Goal: Information Seeking & Learning: Understand process/instructions

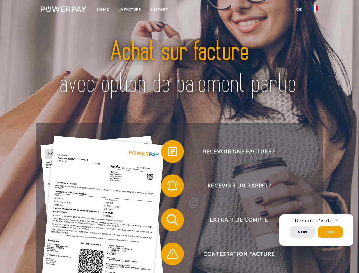
click at [63, 10] on img at bounding box center [64, 9] width 46 height 6
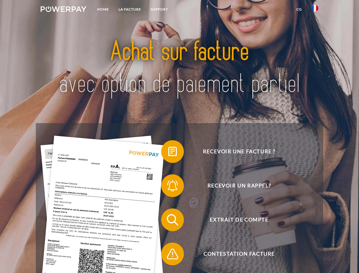
click at [315, 10] on img at bounding box center [314, 8] width 7 height 7
click at [299, 9] on link "CG" at bounding box center [299, 9] width 15 height 10
click at [168, 153] on span at bounding box center [164, 151] width 28 height 28
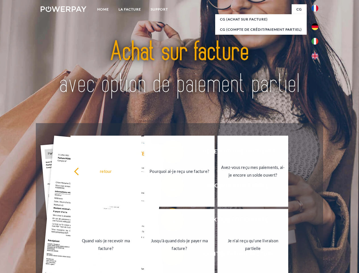
click at [168, 187] on div "Recevoir une facture ? Recevoir un rappel? Extrait de compte retour" at bounding box center [179, 236] width 287 height 227
click at [168, 221] on link "Jusqu'à quand dois-je payer ma facture?" at bounding box center [179, 244] width 71 height 71
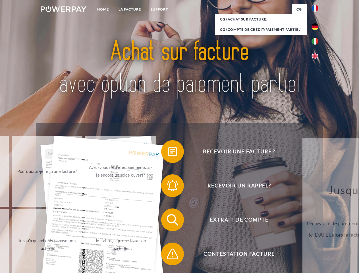
click at [168, 255] on span at bounding box center [164, 254] width 28 height 28
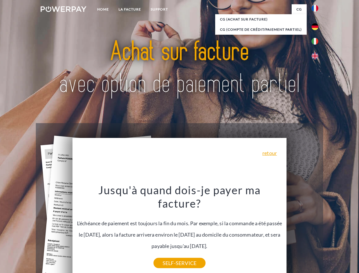
click at [316, 230] on div "Recevoir une facture ? Recevoir un rappel? Extrait de compte retour" at bounding box center [179, 236] width 287 height 227
click at [302, 231] on span "Extrait de compte" at bounding box center [238, 219] width 139 height 23
click at [330, 232] on header "Home LA FACTURE Support" at bounding box center [179, 196] width 359 height 392
